Goal: Task Accomplishment & Management: Use online tool/utility

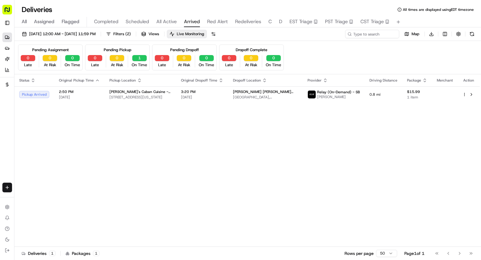
click at [24, 22] on span "All" at bounding box center [24, 21] width 5 height 7
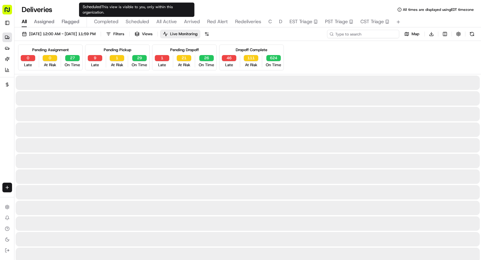
click at [364, 33] on input at bounding box center [363, 34] width 72 height 8
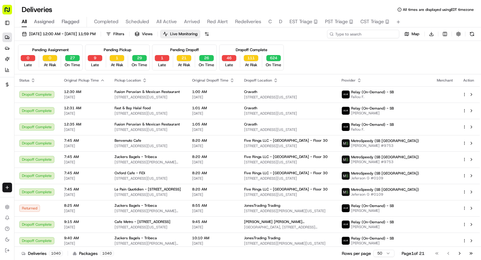
paste input "Krystie Calle"
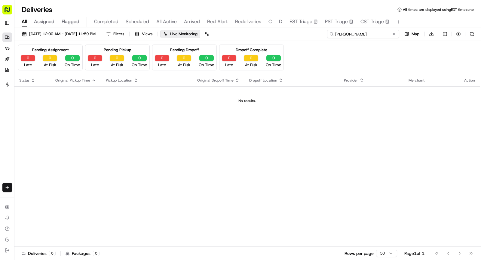
click at [334, 34] on input "Krystie Calle" at bounding box center [363, 34] width 72 height 8
click at [366, 34] on input "Krystie Calle" at bounding box center [363, 34] width 72 height 8
type input "Krystie Calle"
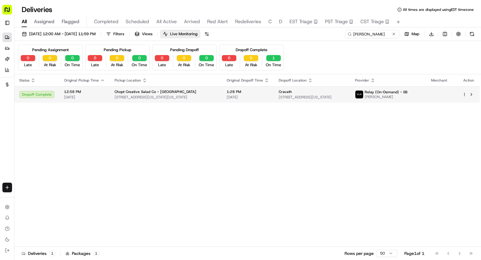
click at [167, 90] on span "Chopt Creative Salad Co - Penn Station" at bounding box center [156, 91] width 82 height 5
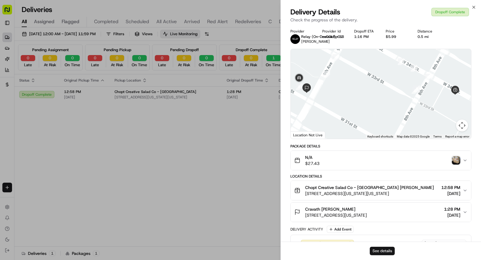
click at [374, 252] on button "See details" at bounding box center [382, 251] width 25 height 8
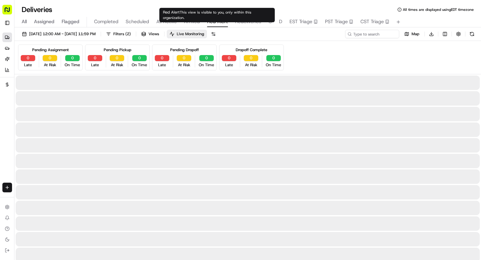
click at [222, 21] on span "Red Alert" at bounding box center [217, 21] width 21 height 7
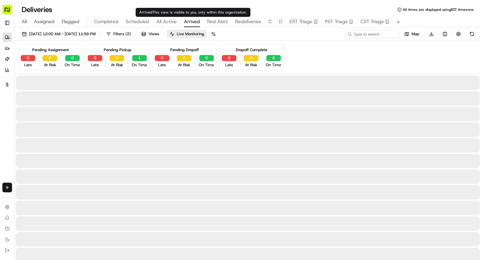
click at [188, 20] on span "Arrived" at bounding box center [192, 21] width 16 height 7
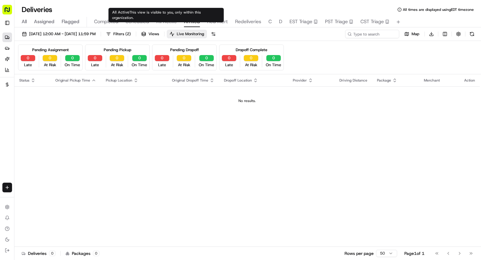
click at [164, 25] on button "All Active" at bounding box center [166, 22] width 20 height 10
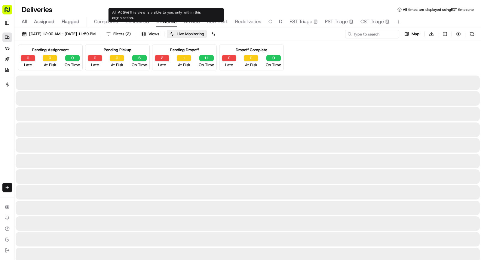
click at [168, 19] on span "All Active" at bounding box center [166, 21] width 20 height 7
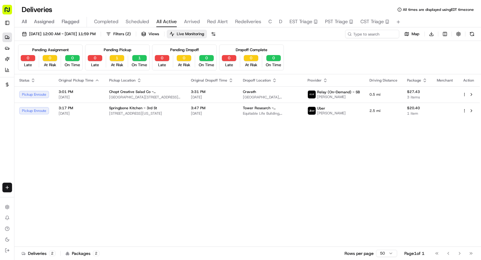
click at [139, 24] on span "Scheduled" at bounding box center [137, 21] width 23 height 7
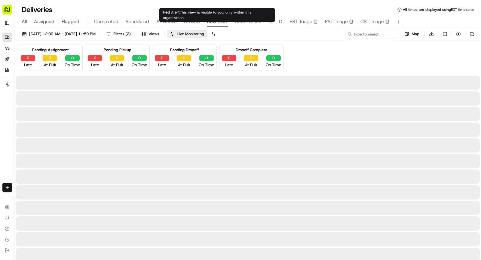
click at [208, 22] on span "Red Alert" at bounding box center [217, 21] width 21 height 7
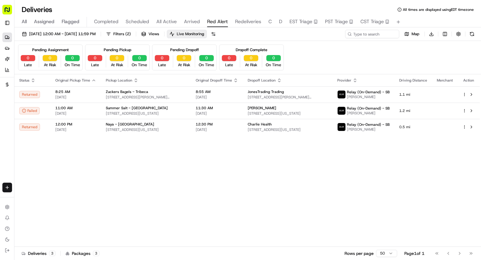
click at [182, 23] on div "All Assigned Flagged Completed Scheduled All Active Arrived Red Alert Redeliver…" at bounding box center [247, 22] width 467 height 11
click at [188, 23] on span "Arrived" at bounding box center [192, 21] width 16 height 7
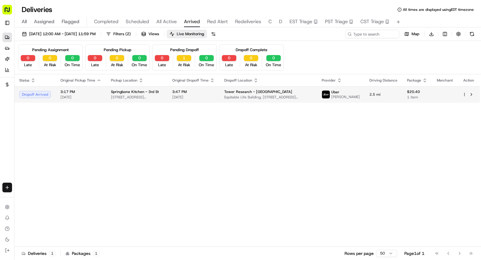
click at [216, 101] on td "3:47 PM 08/21/2025" at bounding box center [194, 94] width 52 height 16
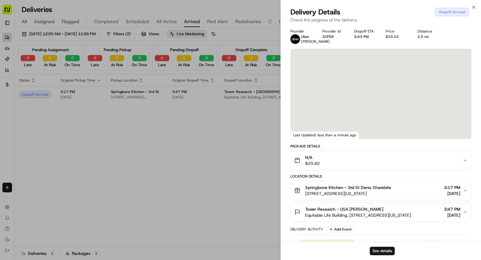
click at [380, 249] on button "See details" at bounding box center [382, 251] width 25 height 8
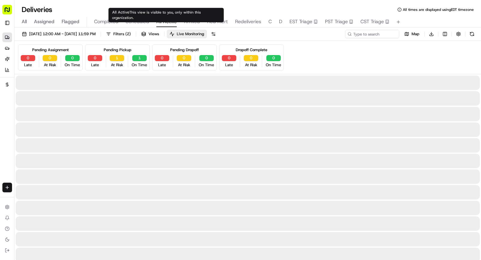
click at [160, 22] on span "All Active" at bounding box center [166, 21] width 20 height 7
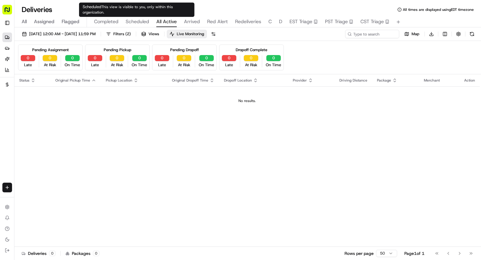
click at [143, 22] on span "Scheduled" at bounding box center [137, 21] width 23 height 7
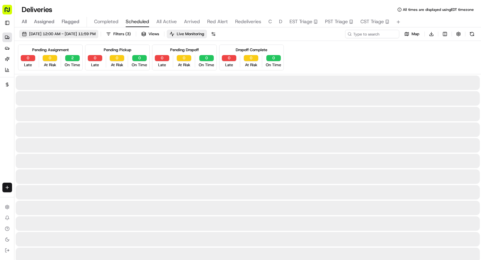
click at [96, 32] on span "08/21/2025 12:00 AM - 08/21/2025 11:59 PM" at bounding box center [62, 33] width 66 height 5
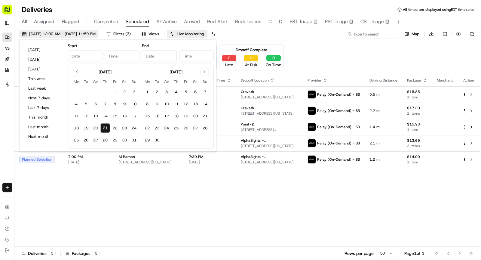
type input "Aug 21, 2025"
type input "12:00 AM"
type input "Aug 21, 2025"
type input "11:59 PM"
click at [113, 129] on button "22" at bounding box center [115, 128] width 10 height 10
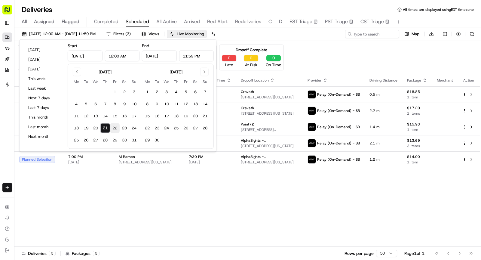
type input "Aug 22, 2025"
click at [113, 129] on button "22" at bounding box center [115, 128] width 10 height 10
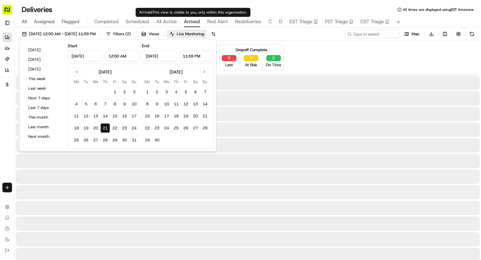
type input "Aug 21, 2025"
click at [196, 22] on span "Arrived" at bounding box center [192, 21] width 16 height 7
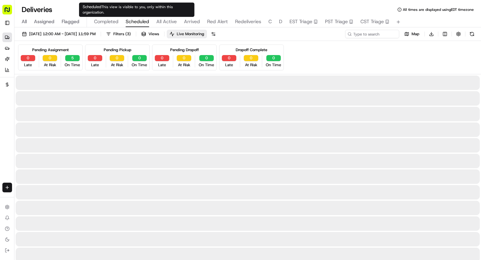
click at [128, 23] on span "Scheduled" at bounding box center [137, 21] width 23 height 7
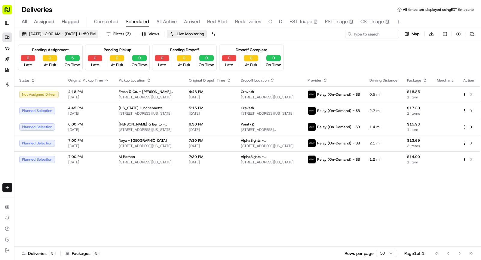
click at [96, 33] on span "08/21/2025 12:00 AM - 08/21/2025 11:59 PM" at bounding box center [62, 33] width 66 height 5
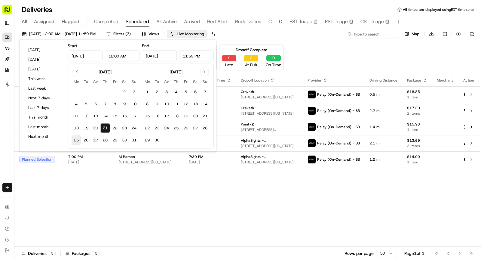
click at [77, 139] on button "25" at bounding box center [77, 140] width 10 height 10
type input "Aug 25, 2025"
click at [77, 139] on button "25" at bounding box center [77, 140] width 10 height 10
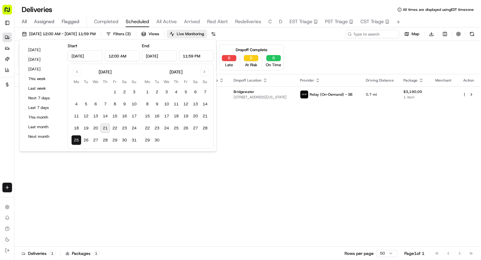
click at [313, 146] on div "Status Original Pickup Time Pickup Location Original Dropoff Time Dropoff Locat…" at bounding box center [247, 160] width 466 height 172
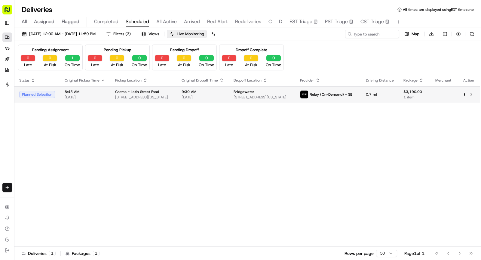
click at [207, 95] on span "[DATE]" at bounding box center [203, 97] width 42 height 5
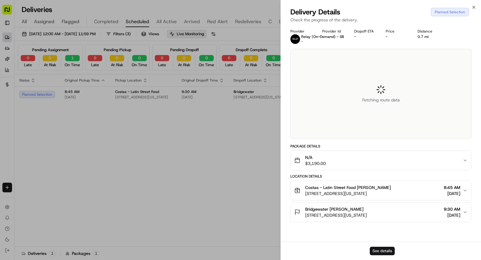
click at [375, 251] on button "See details" at bounding box center [382, 251] width 25 height 8
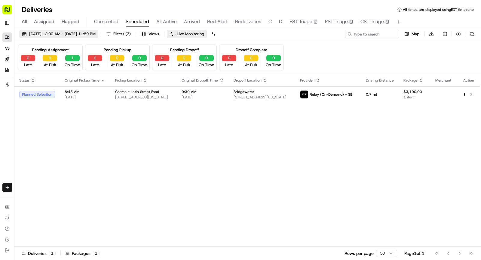
click at [91, 35] on span "08/25/2025 12:00 AM - 08/25/2025 11:59 PM" at bounding box center [62, 33] width 66 height 5
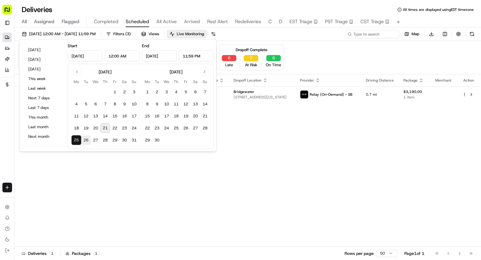
click at [84, 141] on button "26" at bounding box center [86, 140] width 10 height 10
type input "Aug 26, 2025"
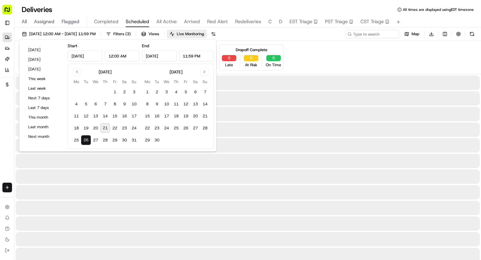
click at [84, 141] on button "26" at bounding box center [86, 140] width 10 height 10
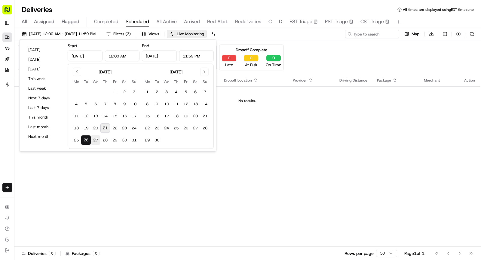
click at [95, 140] on button "27" at bounding box center [96, 140] width 10 height 10
type input "Aug 27, 2025"
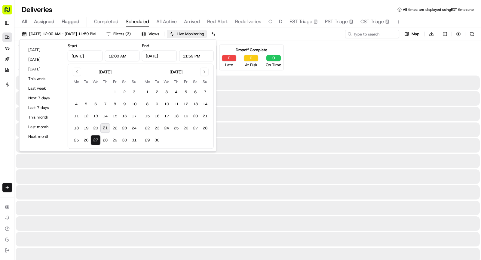
click at [95, 140] on button "27" at bounding box center [96, 140] width 10 height 10
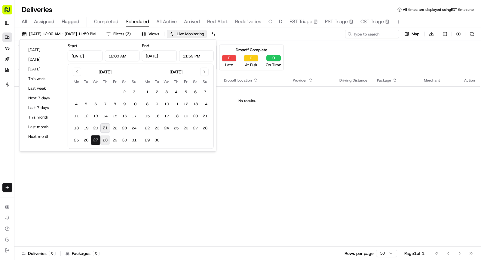
click at [103, 141] on button "28" at bounding box center [105, 140] width 10 height 10
type input "Aug 28, 2025"
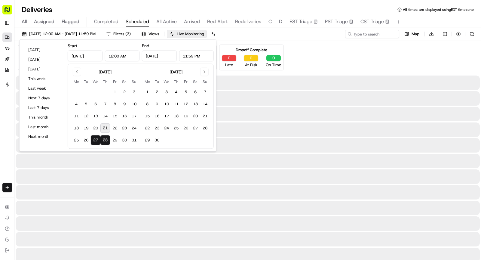
click at [103, 141] on button "28" at bounding box center [105, 140] width 10 height 10
type input "Aug 28, 2025"
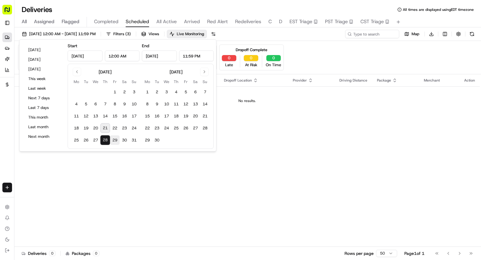
click at [114, 141] on button "29" at bounding box center [115, 140] width 10 height 10
type input "Aug 29, 2025"
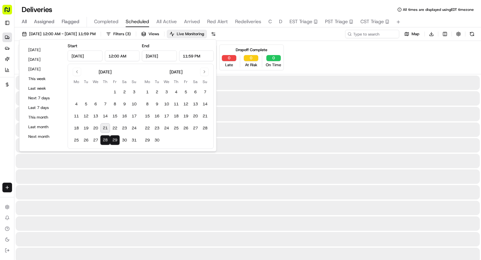
click at [114, 141] on button "29" at bounding box center [115, 140] width 10 height 10
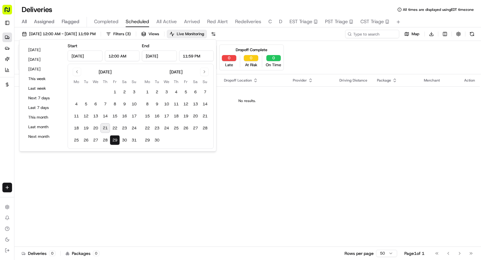
click at [104, 131] on button "21" at bounding box center [105, 128] width 10 height 10
type input "Aug 21, 2025"
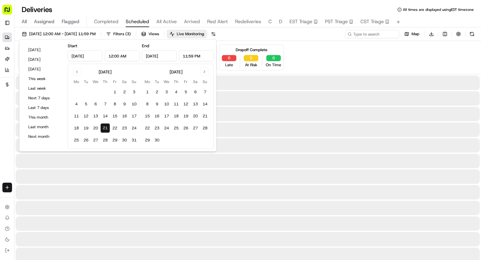
click at [104, 131] on button "21" at bounding box center [105, 128] width 10 height 10
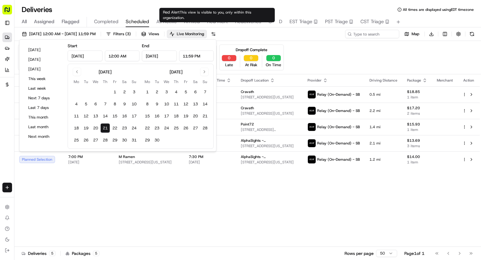
click at [190, 21] on span "Arrived" at bounding box center [192, 21] width 16 height 7
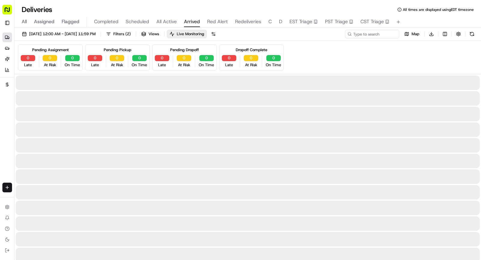
click at [190, 21] on span "Arrived" at bounding box center [192, 21] width 16 height 7
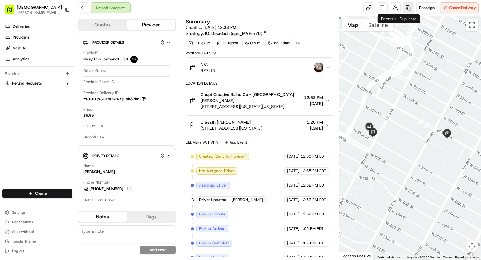
click at [406, 8] on link at bounding box center [408, 7] width 11 height 11
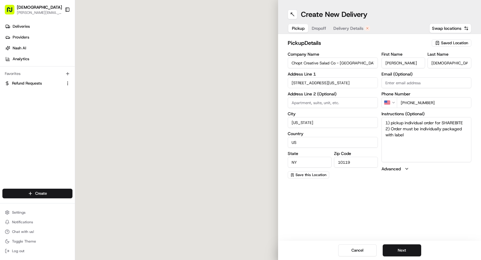
click at [355, 27] on span "Delivery Details" at bounding box center [349, 28] width 30 height 6
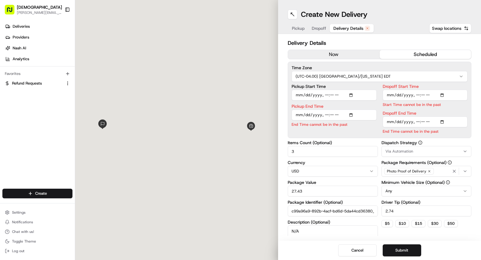
click at [337, 54] on button "now" at bounding box center [334, 54] width 92 height 9
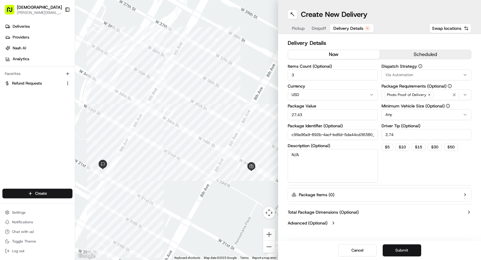
click at [397, 252] on button "Submit" at bounding box center [402, 250] width 38 height 12
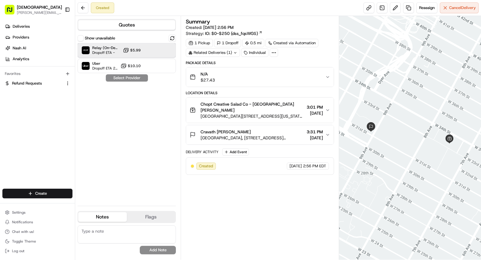
click at [116, 48] on span "Relay (On-Demand) - SB" at bounding box center [106, 47] width 28 height 5
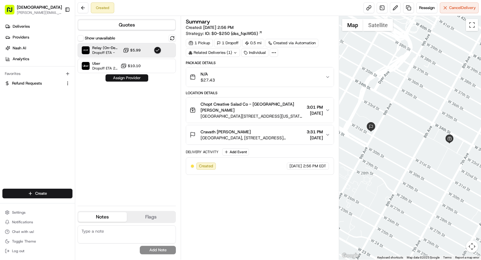
click at [142, 78] on button "Assign Provider" at bounding box center [127, 77] width 43 height 7
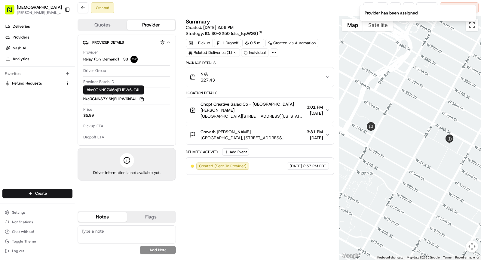
click at [140, 97] on icon "button" at bounding box center [141, 98] width 3 height 3
click at [470, 11] on icon "Notifications (F8)" at bounding box center [471, 10] width 5 height 5
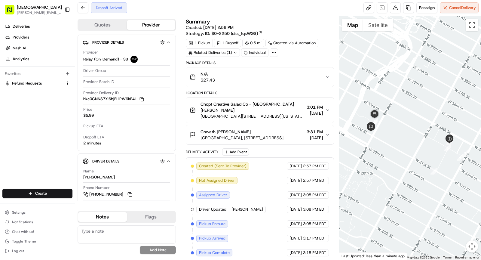
scroll to position [29, 0]
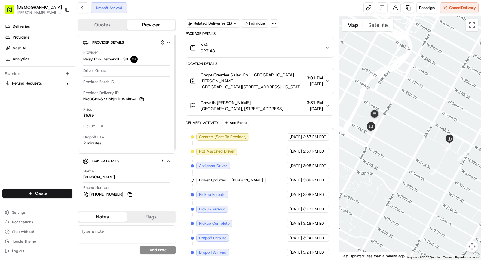
click at [142, 98] on rect "button" at bounding box center [142, 99] width 3 height 3
click at [320, 45] on img "button" at bounding box center [319, 48] width 8 height 8
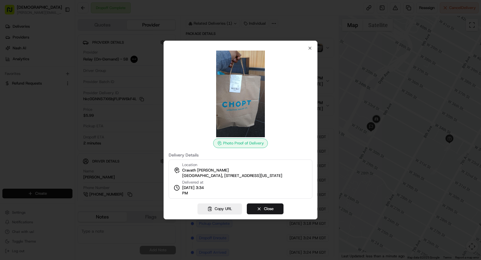
click at [140, 136] on div at bounding box center [240, 130] width 481 height 260
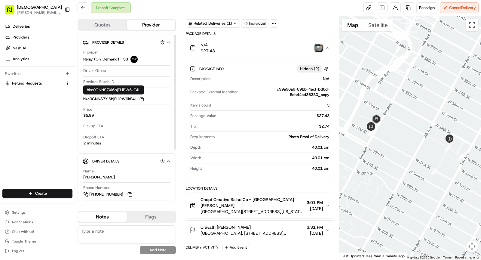
click at [143, 95] on div "Provider Delivery ID hkc0GNNS7Xl6bjFLlPW6kF4L Copy hkc0GNNS7Xl6bjFLlPW6kF4L" at bounding box center [126, 95] width 87 height 11
click at [142, 98] on rect "button" at bounding box center [142, 99] width 3 height 3
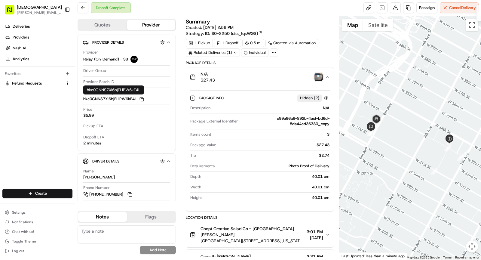
click at [248, 75] on div "N/A $27.43" at bounding box center [258, 77] width 136 height 12
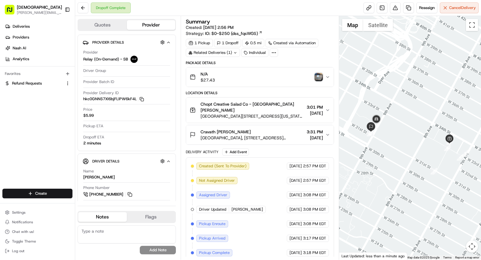
click at [226, 51] on div "Related Deliveries (1)" at bounding box center [213, 52] width 54 height 8
click at [227, 65] on span "job_AohtMP7DgG8TGNqQgyRMuF" at bounding box center [228, 65] width 63 height 5
click at [320, 74] on img "button" at bounding box center [319, 77] width 8 height 8
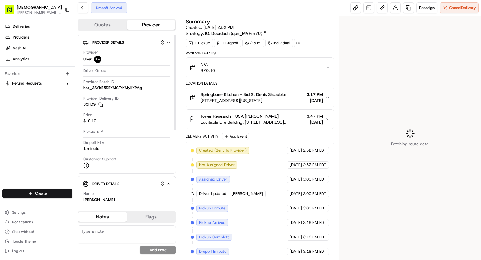
click at [296, 43] on icon at bounding box center [298, 42] width 5 height 5
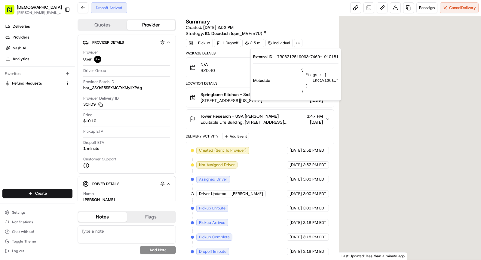
drag, startPoint x: 300, startPoint y: 56, endPoint x: 309, endPoint y: 56, distance: 9.9
click at [309, 56] on span "TR08212519063-7469-1910181" at bounding box center [307, 56] width 61 height 5
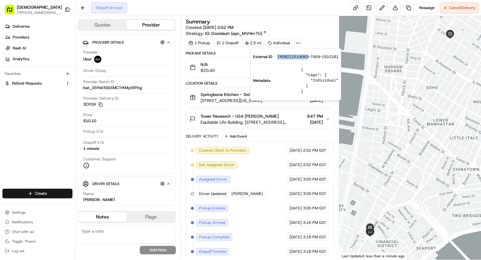
click at [235, 100] on span "90 W 3rd St, New York, NY 10012, USA" at bounding box center [244, 100] width 86 height 6
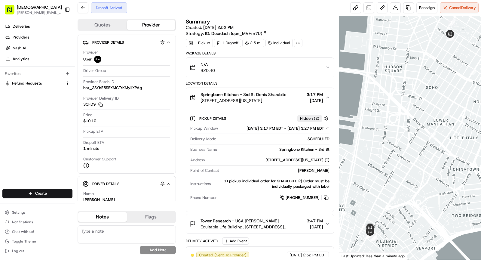
click at [295, 151] on div "Springbone Kitchen - 3rd St" at bounding box center [275, 149] width 110 height 5
copy div "Springbone Kitchen - 3rd St"
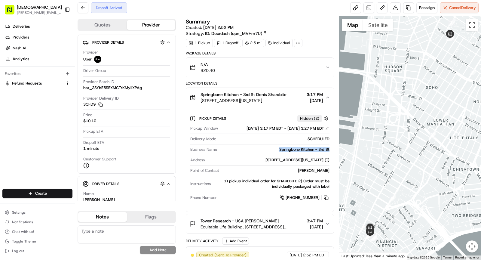
click at [257, 92] on span "Springbone Kitchen - 3rd St Denis Sharebite" at bounding box center [244, 94] width 86 height 6
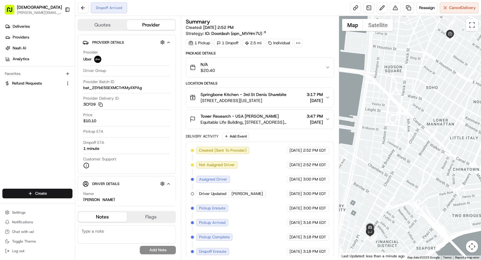
click at [273, 122] on span "Equitable Life Building, [STREET_ADDRESS][US_STATE]" at bounding box center [253, 122] width 104 height 6
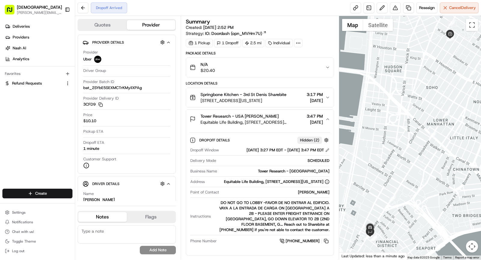
click at [307, 191] on div "Gongmyung Lee" at bounding box center [276, 191] width 108 height 5
copy div "Gongmyung Lee"
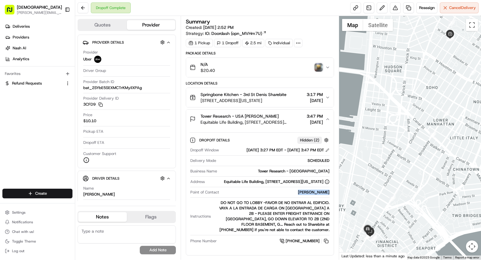
click at [317, 67] on img "button" at bounding box center [319, 67] width 8 height 8
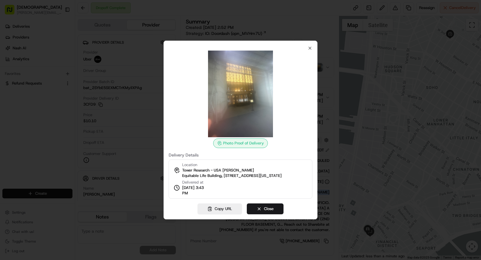
click at [118, 134] on div at bounding box center [240, 130] width 481 height 260
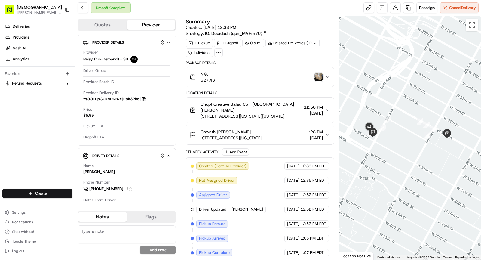
click at [144, 99] on icon "button" at bounding box center [144, 99] width 5 height 5
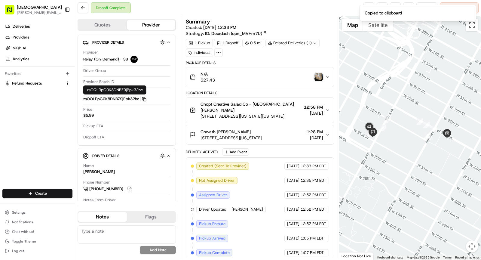
click at [143, 97] on icon "button" at bounding box center [144, 99] width 5 height 5
click at [305, 42] on div "Related Deliveries (1)" at bounding box center [293, 43] width 54 height 8
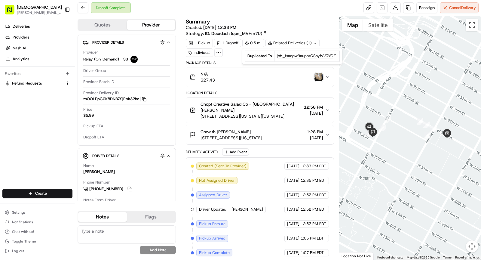
click at [299, 55] on span "job_fsacgwBaupntQShyfvVQYG" at bounding box center [305, 55] width 57 height 5
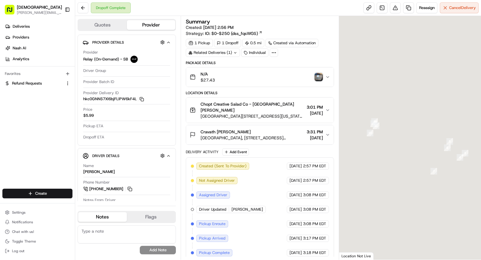
click at [319, 77] on img "button" at bounding box center [319, 77] width 8 height 8
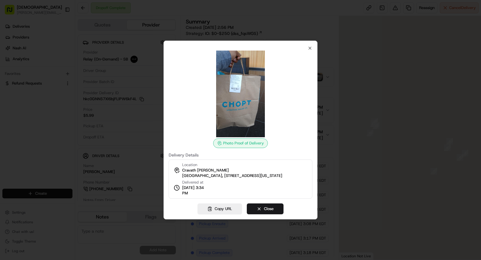
click at [236, 84] on img at bounding box center [240, 94] width 87 height 87
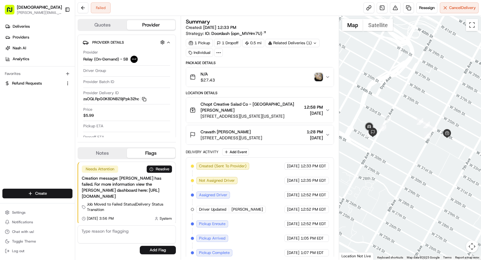
click at [218, 52] on circle at bounding box center [218, 52] width 1 height 1
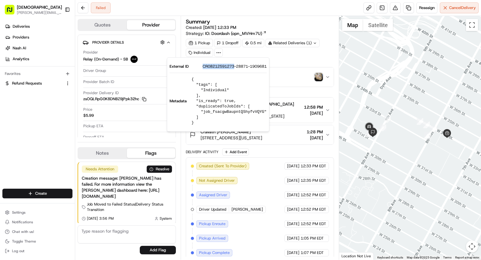
drag, startPoint x: 199, startPoint y: 67, endPoint x: 231, endPoint y: 68, distance: 32.2
click at [231, 68] on div "External ID CR08212591273-28871-1909681" at bounding box center [218, 66] width 97 height 5
copy span "CR0821259127"
click at [304, 23] on div "Summary" at bounding box center [260, 21] width 148 height 5
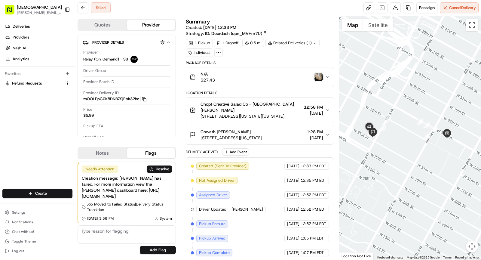
click at [310, 9] on div "Failed Reassign Cancel Delivery" at bounding box center [278, 8] width 406 height 16
click at [319, 76] on img "button" at bounding box center [319, 77] width 8 height 8
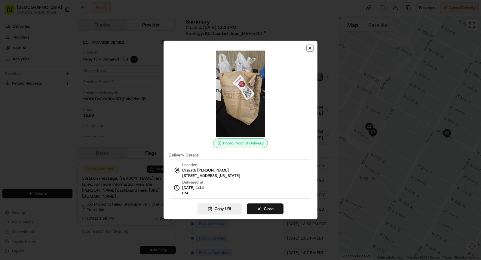
click at [310, 47] on icon "button" at bounding box center [310, 48] width 5 height 5
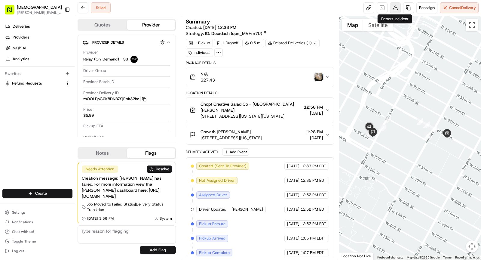
click at [396, 8] on button at bounding box center [395, 7] width 11 height 11
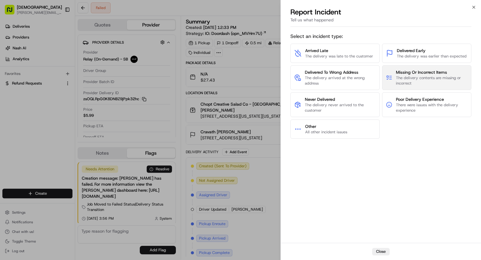
click at [402, 74] on span "Missing Or Incorrect Items" at bounding box center [432, 72] width 72 height 6
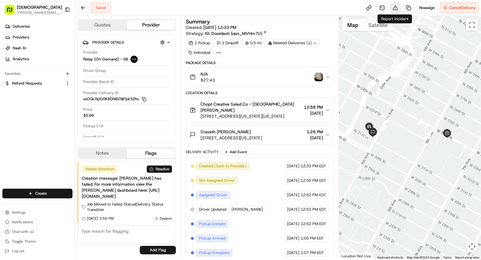
click at [396, 6] on button at bounding box center [395, 7] width 11 height 11
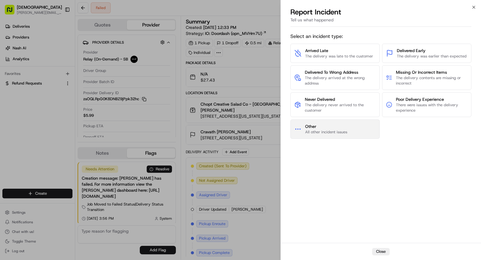
click at [337, 127] on span "Other" at bounding box center [326, 126] width 42 height 6
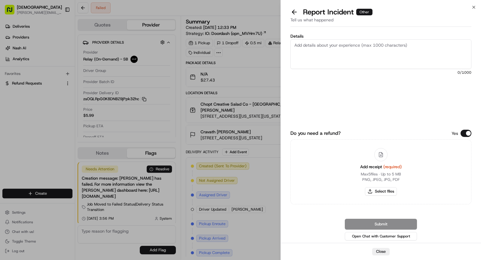
click at [329, 45] on textarea "Details" at bounding box center [381, 53] width 181 height 29
paste textarea "That order did not belong to the correct restaurant, so we had to dispatch anot…"
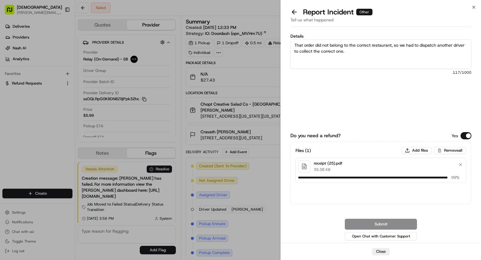
drag, startPoint x: 438, startPoint y: 45, endPoint x: 417, endPoint y: 44, distance: 21.1
click at [417, 44] on textarea "That order did not belong to the correct restaurant, so we had to dispatch anot…" at bounding box center [381, 53] width 181 height 29
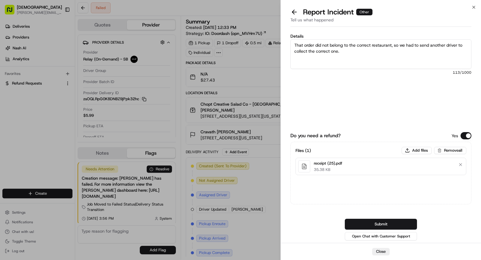
click at [416, 55] on textarea "That order did not belong to the correct restaurant, so we had to send another …" at bounding box center [381, 53] width 181 height 29
type textarea "That order did not belong to the correct restaurant, so we had to send another …"
click at [382, 222] on button "Submit" at bounding box center [381, 224] width 72 height 11
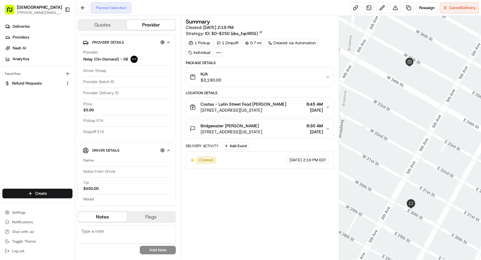
click at [216, 52] on icon at bounding box center [218, 52] width 5 height 5
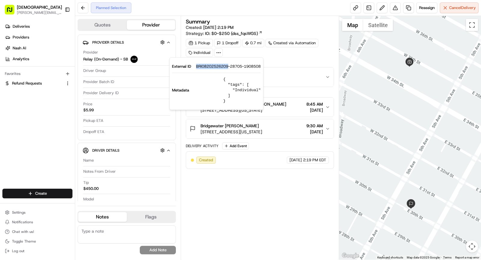
drag, startPoint x: 195, startPoint y: 65, endPoint x: 229, endPoint y: 67, distance: 34.7
click at [229, 67] on div "External ID BRI08202526209-28705-1908508" at bounding box center [216, 66] width 89 height 5
copy span "BRI08202526209"
click at [234, 194] on div "Summary Created: [DATE] 2:19 PM Strategy: IO: $0-$250 (dss_fqsWGS) 1 Pickup 1 D…" at bounding box center [260, 138] width 148 height 238
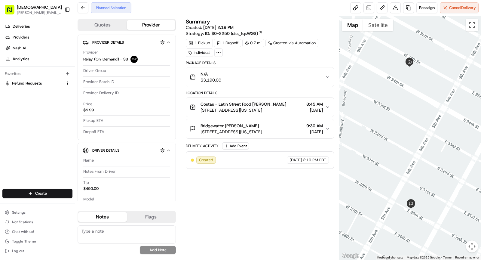
click at [262, 129] on span "[STREET_ADDRESS][US_STATE]" at bounding box center [232, 132] width 62 height 6
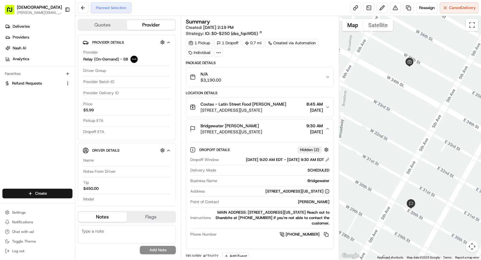
click at [319, 183] on div "Business Name Bridgewater" at bounding box center [259, 182] width 139 height 8
click at [319, 178] on div "Bridgewater" at bounding box center [275, 180] width 110 height 5
copy div "Bridgewater"
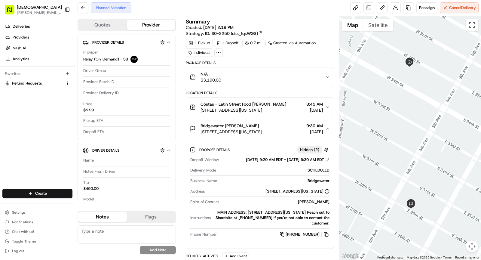
click at [261, 130] on span "[STREET_ADDRESS][US_STATE]" at bounding box center [232, 132] width 62 height 6
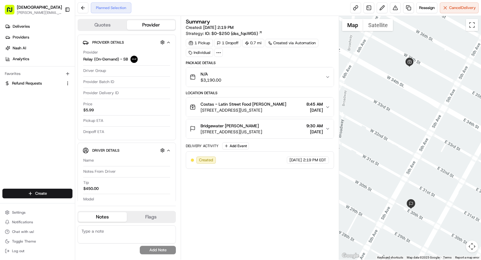
click at [288, 201] on div "Summary Created: [DATE] 2:19 PM Strategy: IO: $0-$250 (dss_fqsWGS) 1 Pickup 1 D…" at bounding box center [260, 138] width 148 height 238
click at [242, 79] on div "N/A $3,190.00" at bounding box center [258, 77] width 136 height 12
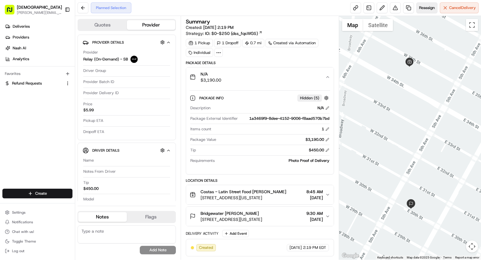
click at [424, 10] on span "Reassign" at bounding box center [427, 7] width 16 height 5
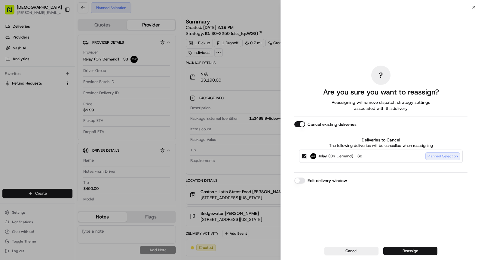
click at [412, 252] on button "Reassign" at bounding box center [410, 251] width 54 height 8
click at [401, 253] on div "Cancel" at bounding box center [381, 251] width 200 height 18
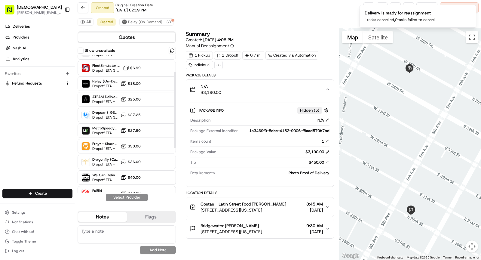
scroll to position [30, 0]
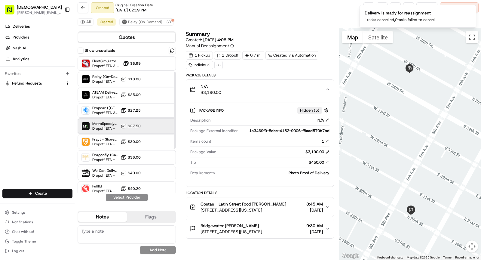
click at [107, 127] on span "Dropoff ETA -" at bounding box center [105, 128] width 26 height 5
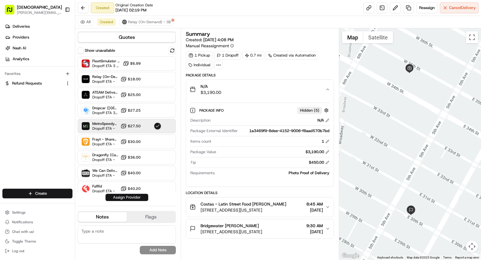
click at [126, 195] on button "Assign Provider" at bounding box center [127, 197] width 43 height 7
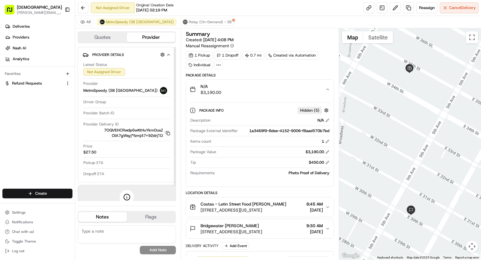
click at [246, 89] on div "N/A $3,190.00" at bounding box center [258, 89] width 136 height 12
